Goal: Task Accomplishment & Management: Complete application form

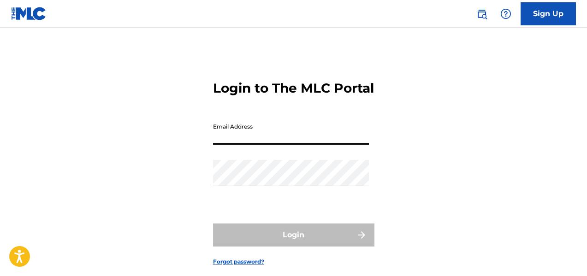
click at [234, 145] on input "Email Address" at bounding box center [291, 132] width 156 height 26
type input "[EMAIL_ADDRESS][DOMAIN_NAME]"
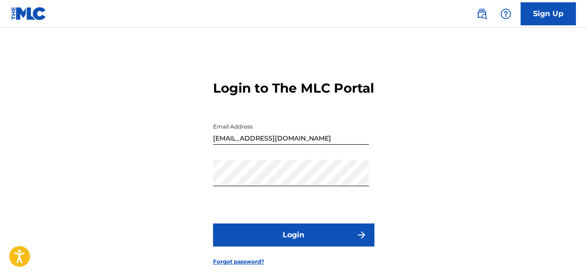
click at [317, 247] on button "Login" at bounding box center [293, 235] width 161 height 23
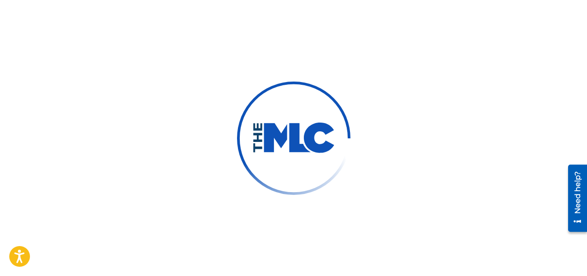
click at [295, 142] on img at bounding box center [293, 138] width 83 height 31
click at [294, 140] on img at bounding box center [293, 138] width 83 height 31
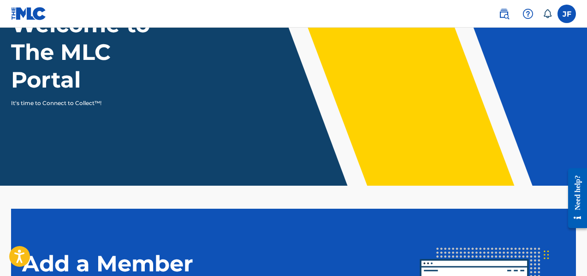
scroll to position [252, 0]
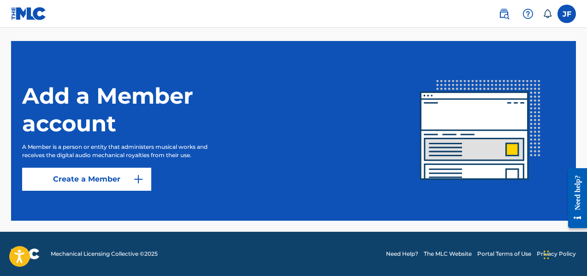
click at [85, 183] on link "Create a Member" at bounding box center [86, 179] width 129 height 23
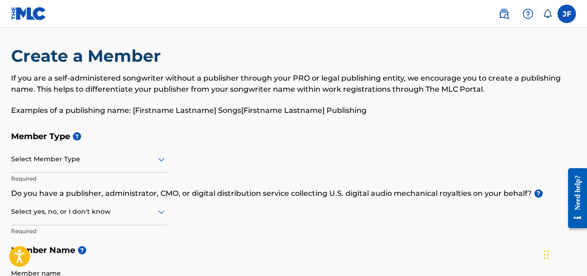
click at [161, 167] on div "Select Member Type" at bounding box center [89, 160] width 156 height 26
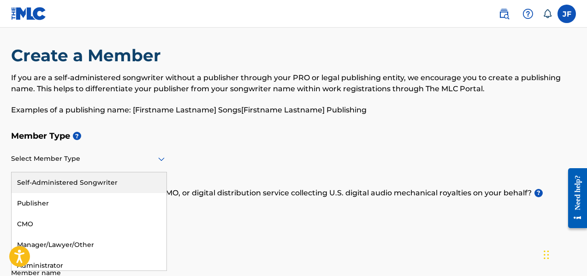
click at [111, 186] on div "Self-Administered Songwriter" at bounding box center [89, 183] width 155 height 21
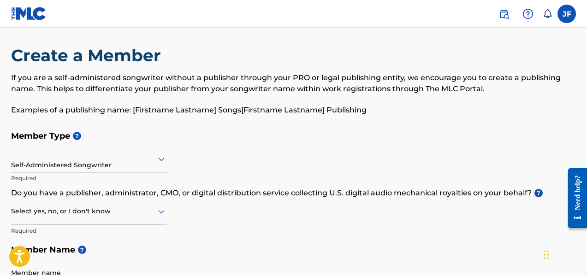
scroll to position [17, 0]
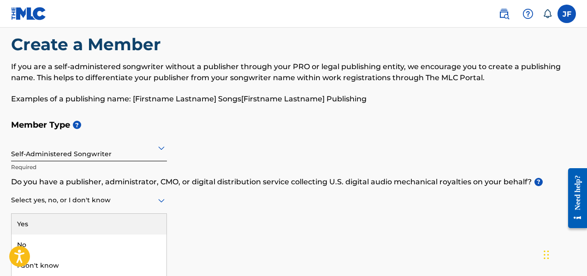
click at [158, 213] on div "Select yes, no, or I don't know" at bounding box center [89, 201] width 156 height 26
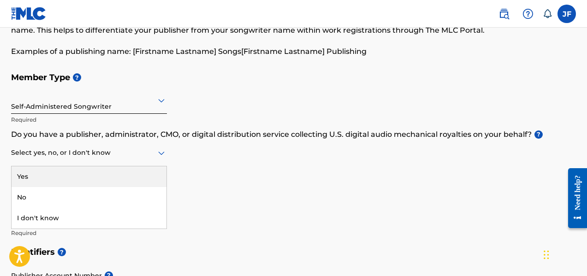
scroll to position [109, 0]
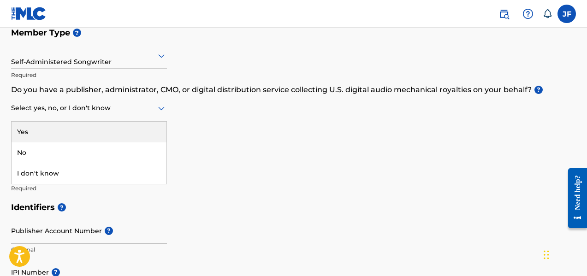
click at [112, 133] on div "Yes" at bounding box center [89, 132] width 155 height 21
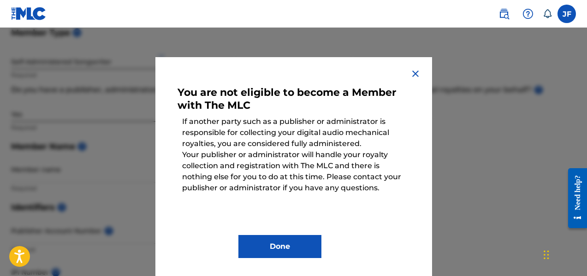
click at [305, 245] on button "Done" at bounding box center [280, 246] width 83 height 23
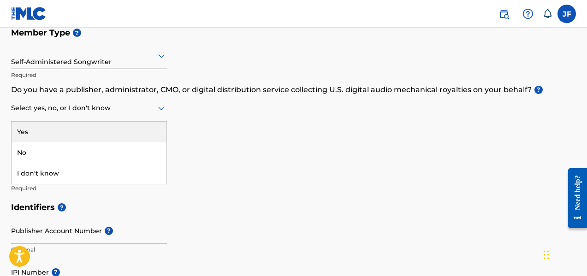
click at [117, 117] on div "Select yes, no, or I don't know" at bounding box center [89, 109] width 156 height 26
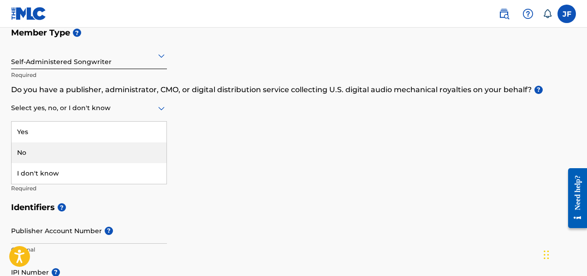
click at [104, 152] on div "No" at bounding box center [89, 153] width 155 height 21
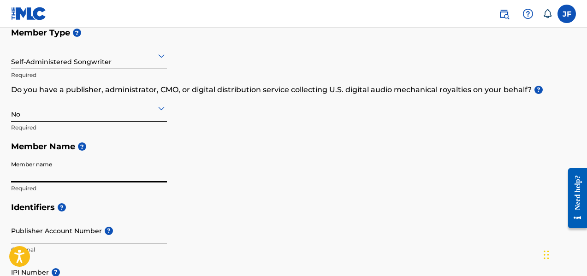
click at [96, 176] on input "Member name" at bounding box center [89, 169] width 156 height 26
type input "[PERSON_NAME]"
type input "[STREET_ADDRESS]"
type input "Apt C"
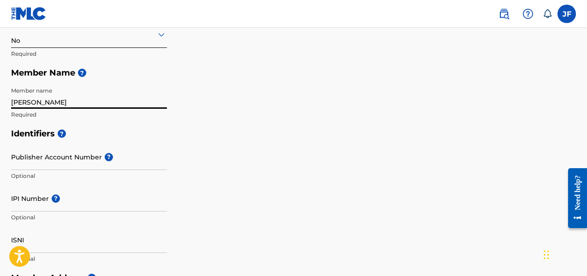
scroll to position [201, 0]
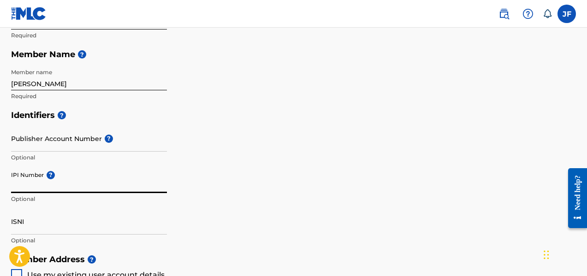
click at [77, 176] on input "IPI Number ?" at bounding box center [89, 180] width 156 height 26
paste input "00739435514"
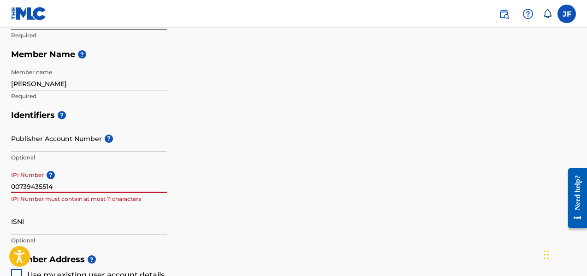
type input "00739435514"
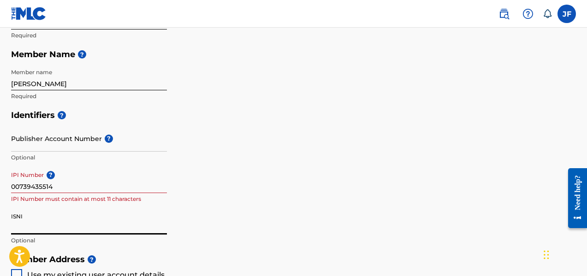
click at [69, 215] on input "ISNI" at bounding box center [89, 222] width 156 height 26
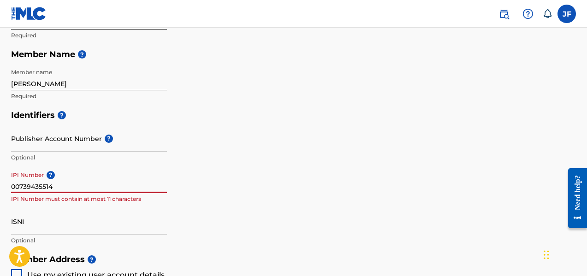
drag, startPoint x: 58, startPoint y: 186, endPoint x: 0, endPoint y: 174, distance: 59.3
click at [0, 175] on div "Create a Member If you are a self-administered songwriter without a publisher t…" at bounding box center [293, 218] width 587 height 736
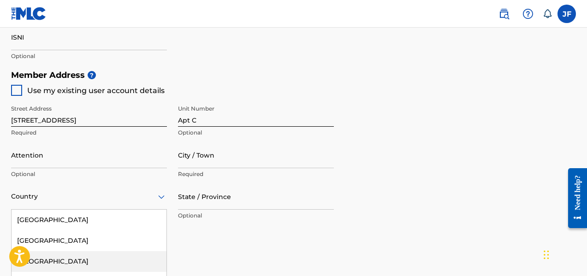
scroll to position [458, 0]
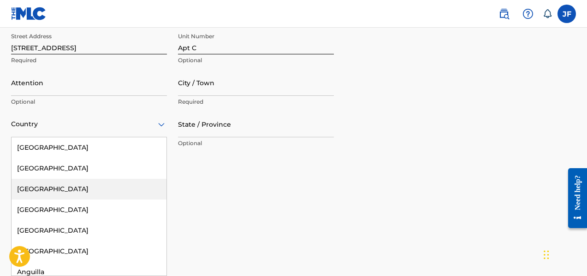
click at [62, 138] on div "223 results available. Use Up and Down to choose options, press Enter to select…" at bounding box center [89, 124] width 156 height 26
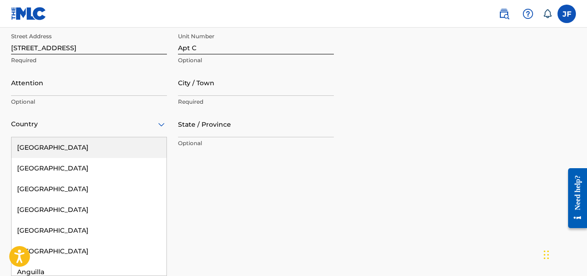
click at [57, 149] on div "[GEOGRAPHIC_DATA]" at bounding box center [89, 148] width 155 height 21
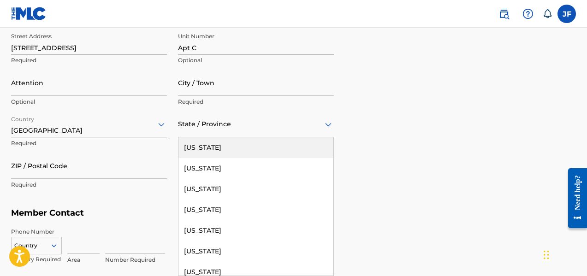
click at [210, 128] on div at bounding box center [256, 125] width 156 height 12
type input "PA"
type input "[PERSON_NAME]"
type input "[GEOGRAPHIC_DATA]"
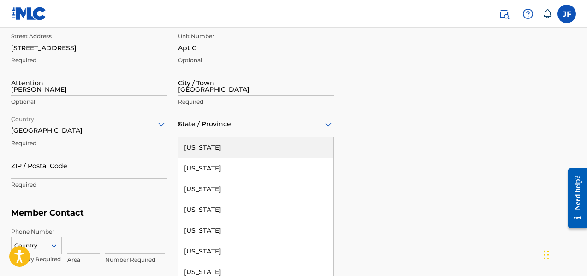
type input "18104"
type input "1"
type input "484"
type input "2265361"
type input "[EMAIL_ADDRESS][DOMAIN_NAME]"
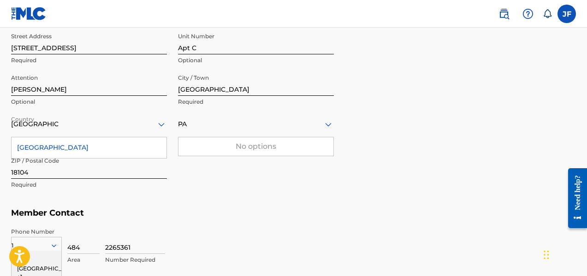
scroll to position [571, 0]
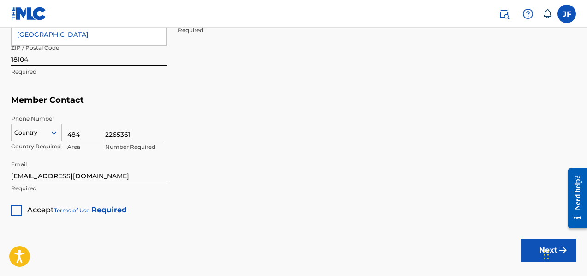
click at [53, 130] on icon at bounding box center [54, 133] width 8 height 8
click at [119, 159] on input "[EMAIL_ADDRESS][DOMAIN_NAME]" at bounding box center [89, 169] width 156 height 26
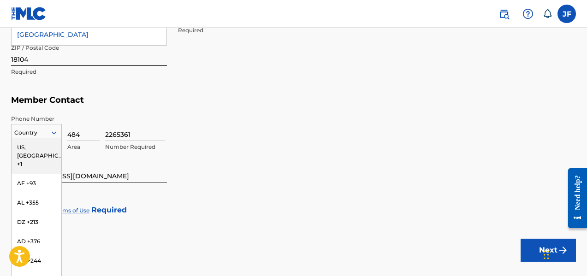
click at [53, 130] on icon at bounding box center [54, 133] width 8 height 8
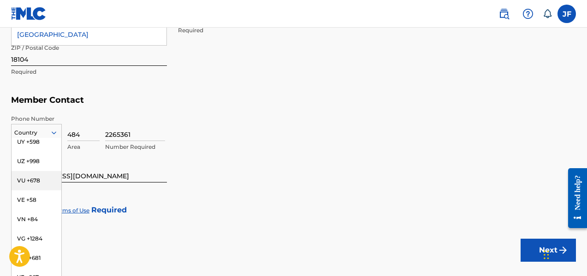
scroll to position [4073, 0]
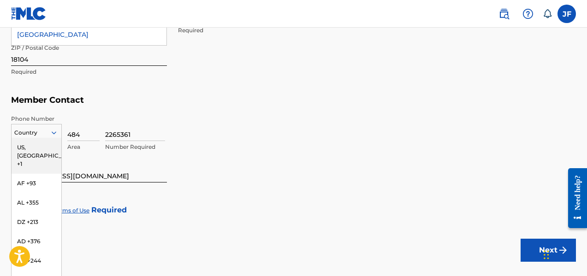
click at [54, 133] on icon at bounding box center [54, 133] width 5 height 3
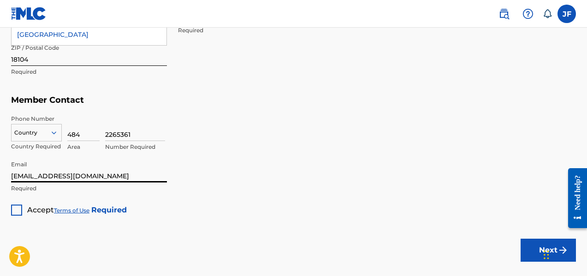
click at [109, 162] on input "[EMAIL_ADDRESS][DOMAIN_NAME]" at bounding box center [89, 169] width 156 height 26
click at [18, 208] on div at bounding box center [16, 210] width 11 height 11
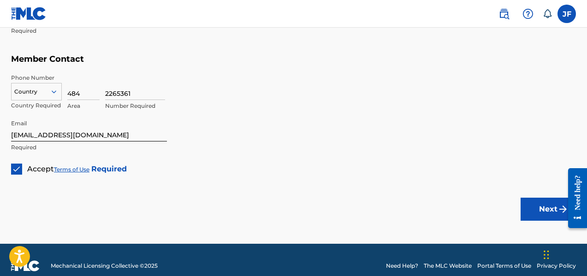
scroll to position [624, 0]
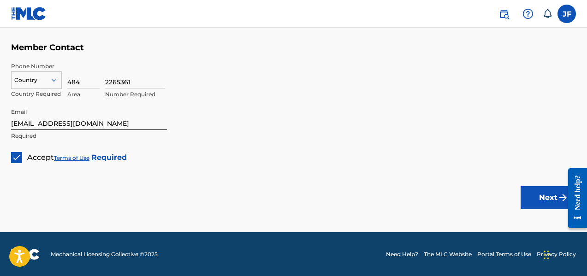
click at [549, 205] on button "Next" at bounding box center [548, 197] width 55 height 23
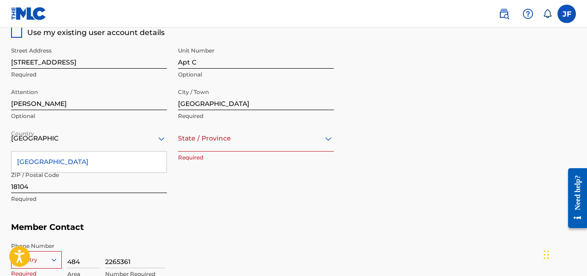
click at [172, 187] on div "Street Address [STREET_ADDRESS] Required Unit Number Apt C Optional Attention […" at bounding box center [172, 125] width 323 height 175
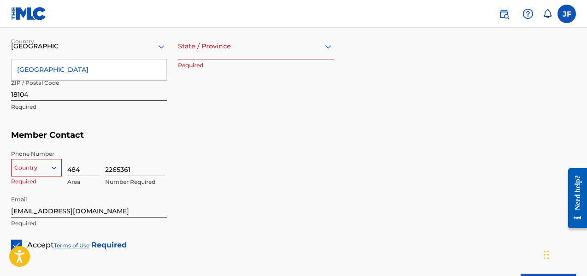
scroll to position [571, 0]
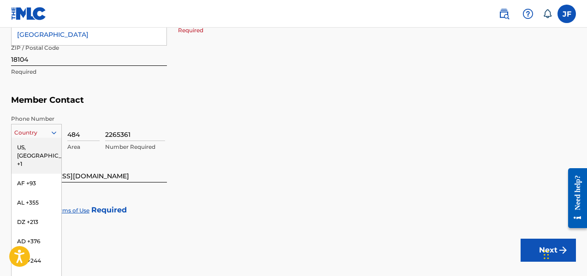
drag, startPoint x: 47, startPoint y: 167, endPoint x: 39, endPoint y: 149, distance: 20.1
click at [39, 149] on div "US, [GEOGRAPHIC_DATA] +1" at bounding box center [37, 156] width 50 height 36
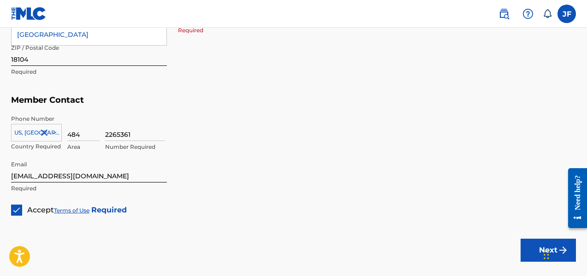
drag, startPoint x: 248, startPoint y: 173, endPoint x: 253, endPoint y: 172, distance: 5.3
click at [539, 254] on button "Next" at bounding box center [548, 250] width 55 height 23
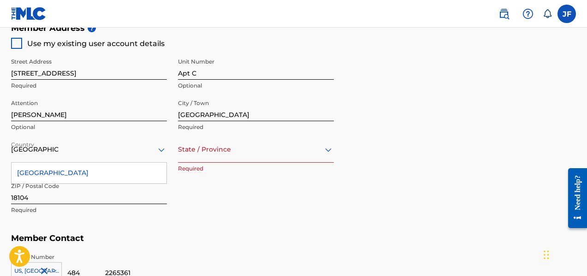
scroll to position [458, 0]
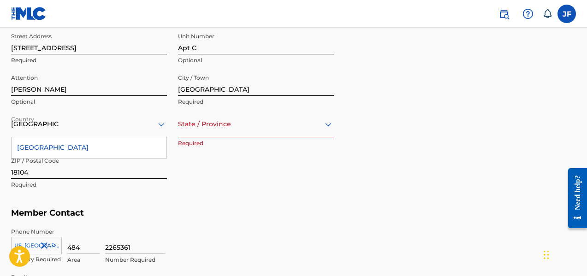
click at [224, 138] on div "option , selected. Select is focused ,type to refine list, press Down to open t…" at bounding box center [256, 124] width 156 height 26
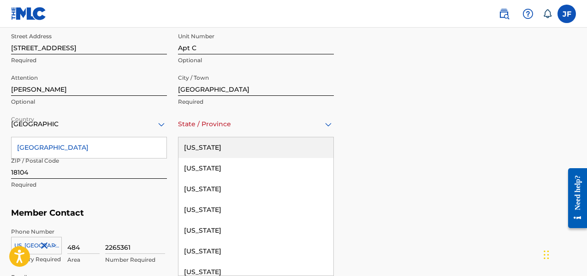
type input "p"
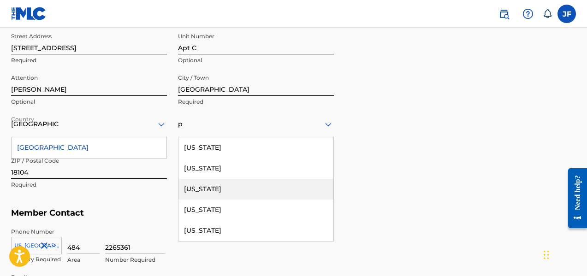
click at [226, 188] on div "[US_STATE]" at bounding box center [256, 189] width 155 height 21
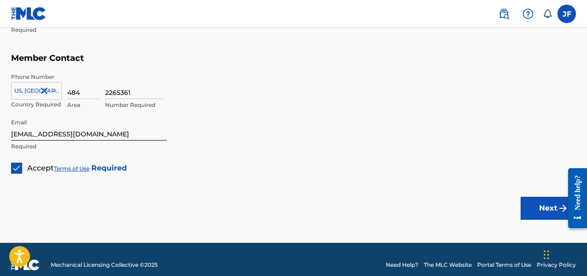
scroll to position [624, 0]
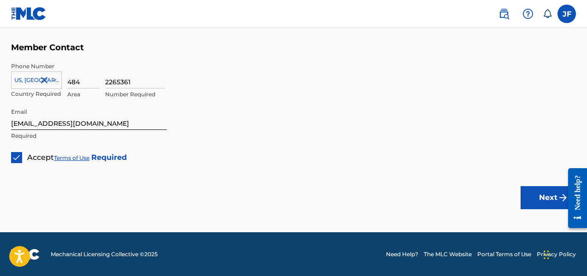
click at [535, 198] on button "Next" at bounding box center [548, 197] width 55 height 23
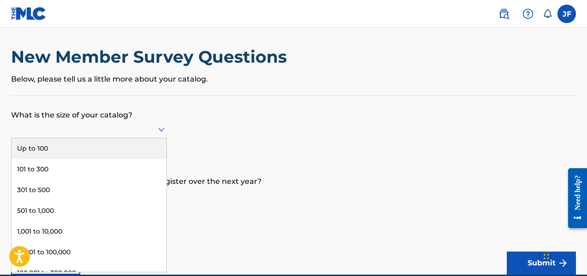
click at [163, 134] on icon at bounding box center [161, 129] width 11 height 11
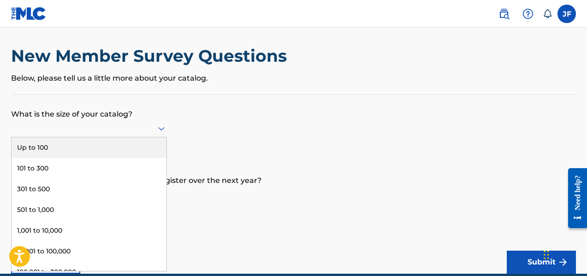
click at [140, 147] on div "Up to 100" at bounding box center [89, 148] width 155 height 21
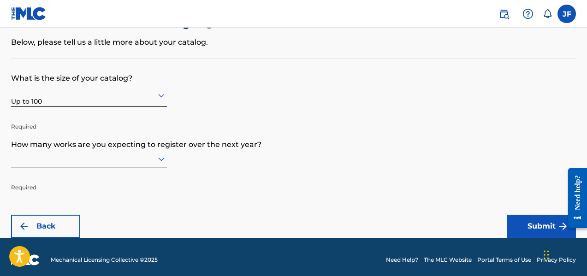
scroll to position [47, 0]
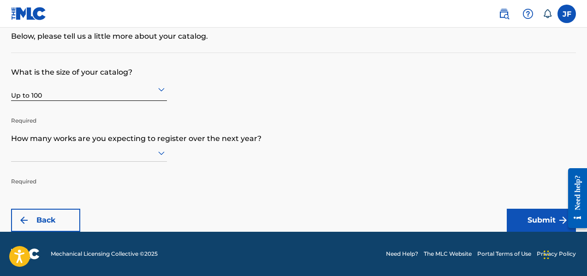
click at [159, 153] on icon at bounding box center [161, 154] width 6 height 4
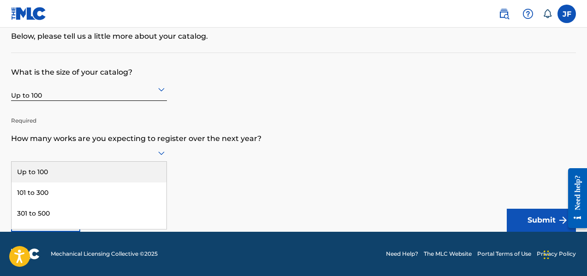
drag, startPoint x: 141, startPoint y: 166, endPoint x: 146, endPoint y: 167, distance: 5.0
click at [144, 167] on div "Up to 100" at bounding box center [89, 172] width 155 height 21
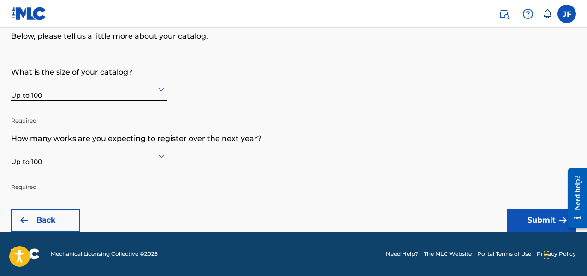
click at [536, 221] on button "Submit" at bounding box center [541, 220] width 69 height 23
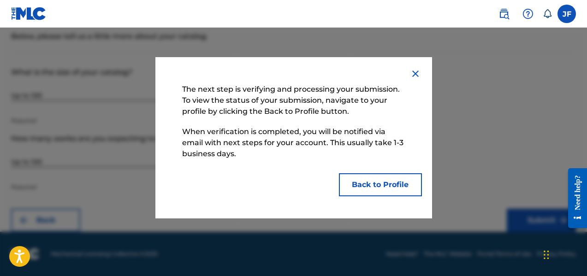
click at [377, 186] on button "Back to Profile" at bounding box center [380, 184] width 83 height 23
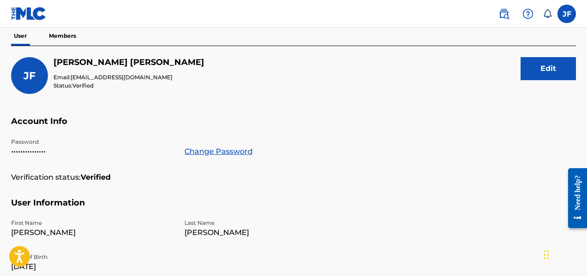
scroll to position [92, 0]
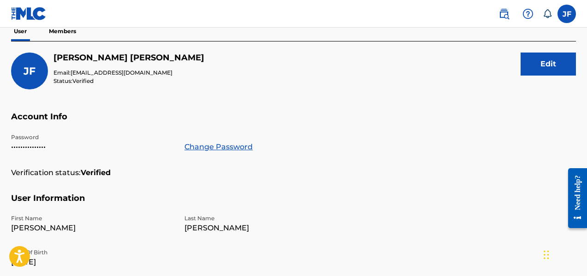
click at [62, 149] on p "•••••••••••••••" at bounding box center [92, 147] width 162 height 11
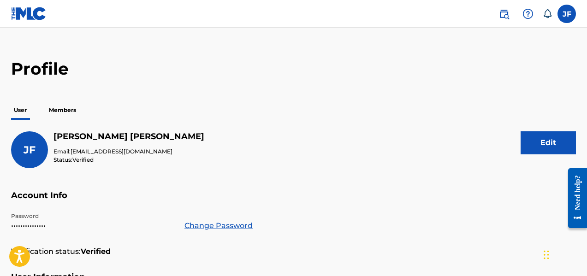
scroll to position [0, 0]
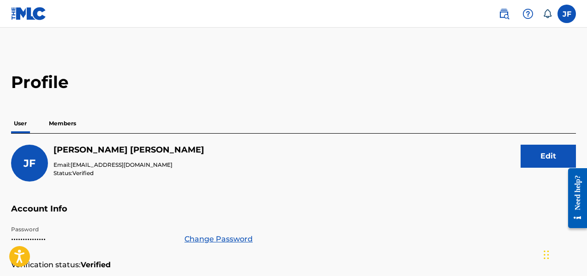
click at [568, 15] on label at bounding box center [567, 14] width 18 height 18
click at [567, 14] on input "[PERSON_NAME] [EMAIL_ADDRESS][DOMAIN_NAME] Notification Preferences Profile Log…" at bounding box center [567, 14] width 0 height 0
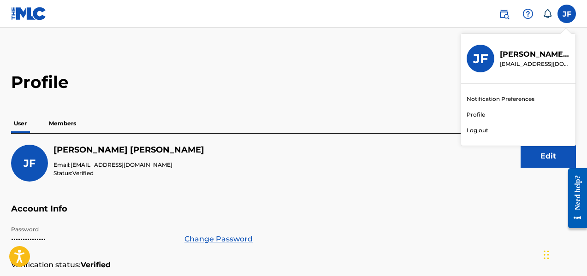
click at [478, 130] on p "Log out" at bounding box center [478, 130] width 22 height 8
click at [567, 14] on input "[PERSON_NAME] [EMAIL_ADDRESS][DOMAIN_NAME] Notification Preferences Profile Log…" at bounding box center [567, 14] width 0 height 0
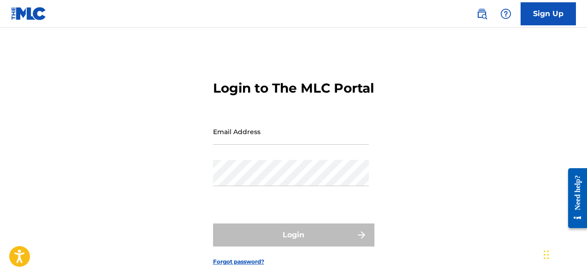
click at [263, 144] on input "Email Address" at bounding box center [291, 132] width 156 height 26
type input "[EMAIL_ADDRESS][DOMAIN_NAME]"
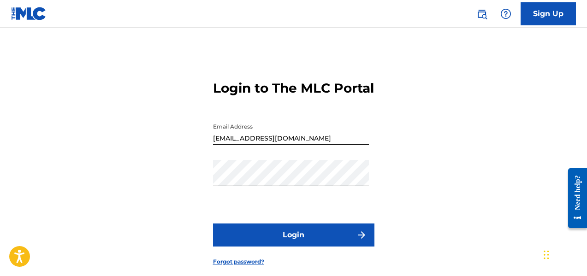
click at [301, 247] on button "Login" at bounding box center [293, 235] width 161 height 23
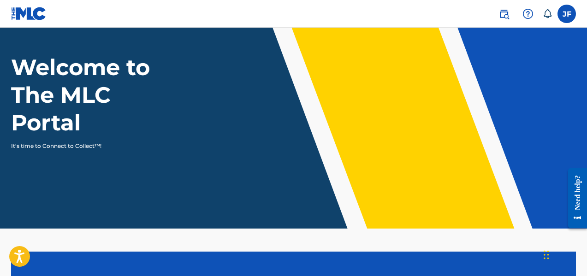
scroll to position [46, 0]
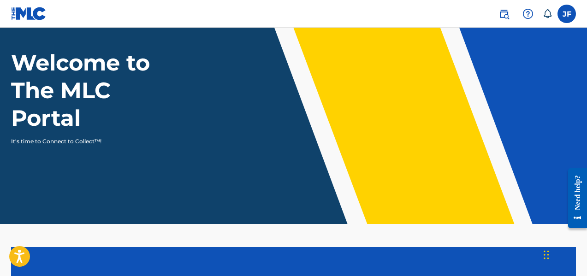
click at [571, 17] on label at bounding box center [567, 14] width 18 height 18
click at [567, 14] on input "[PERSON_NAME] [EMAIL_ADDRESS][DOMAIN_NAME] Notification Preferences Profile Log…" at bounding box center [567, 14] width 0 height 0
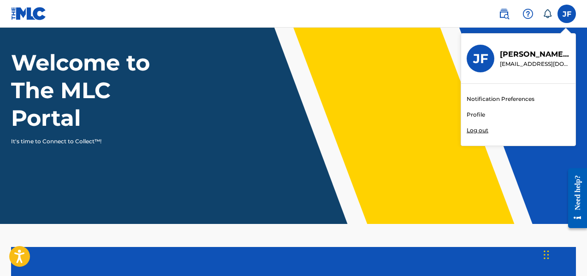
click at [488, 96] on link "Notification Preferences" at bounding box center [501, 99] width 68 height 8
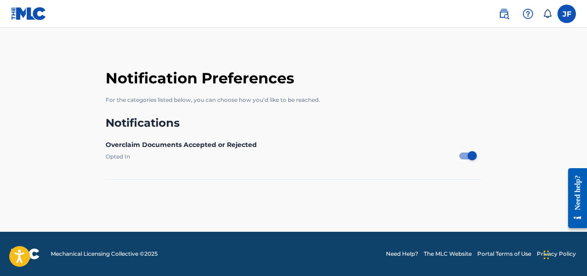
click at [568, 16] on label at bounding box center [567, 14] width 18 height 18
click at [567, 14] on input "[PERSON_NAME] [EMAIL_ADDRESS][DOMAIN_NAME] Notification Preferences Profile Log…" at bounding box center [567, 14] width 0 height 0
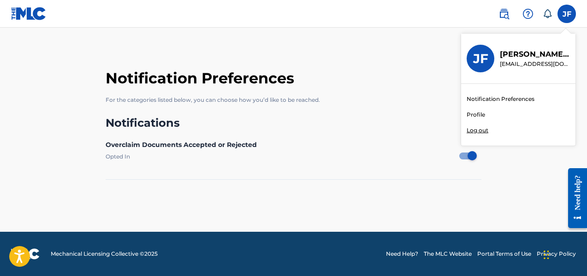
click at [479, 110] on div "Notification Preferences Profile Log out" at bounding box center [518, 115] width 114 height 62
click at [567, 14] on input "[PERSON_NAME] [EMAIL_ADDRESS][DOMAIN_NAME] Notification Preferences Profile Log…" at bounding box center [567, 14] width 0 height 0
click at [476, 114] on link "Profile" at bounding box center [476, 115] width 18 height 8
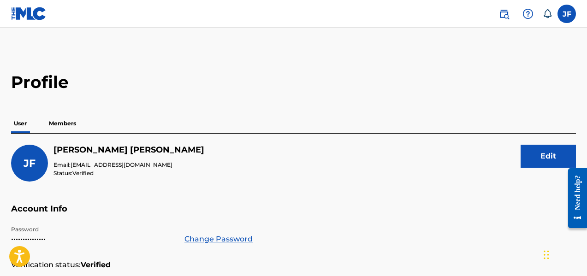
click at [572, 12] on label at bounding box center [567, 14] width 18 height 18
click at [567, 14] on input "[PERSON_NAME] [EMAIL_ADDRESS][DOMAIN_NAME] Notification Preferences Profile Log…" at bounding box center [567, 14] width 0 height 0
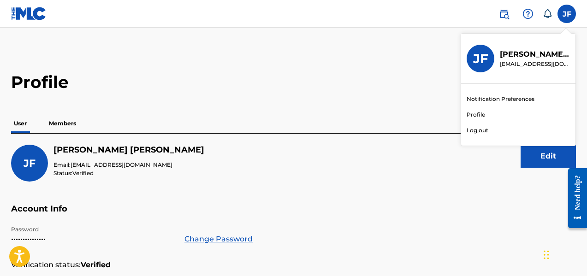
click at [471, 130] on p "Log out" at bounding box center [478, 130] width 22 height 8
click at [567, 14] on input "[PERSON_NAME] [EMAIL_ADDRESS][DOMAIN_NAME] Notification Preferences Profile Log…" at bounding box center [567, 14] width 0 height 0
